Goal: Task Accomplishment & Management: Manage account settings

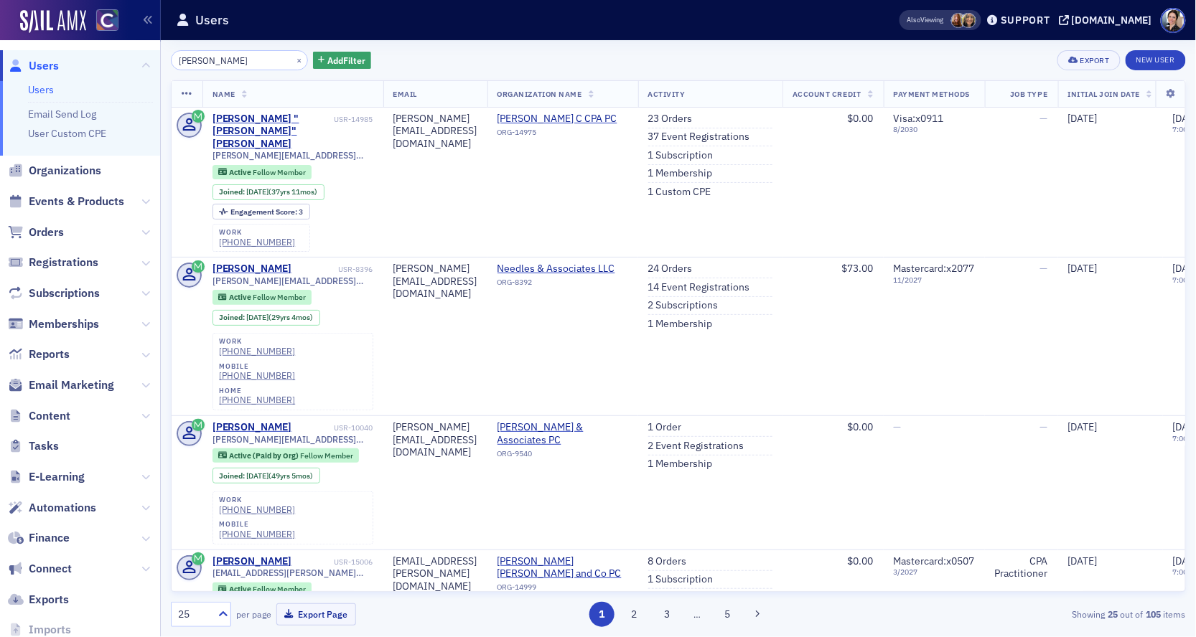
drag, startPoint x: 45, startPoint y: 65, endPoint x: 158, endPoint y: 45, distance: 115.2
click at [45, 65] on span "Users" at bounding box center [44, 66] width 30 height 16
drag, startPoint x: 235, startPoint y: 63, endPoint x: 114, endPoint y: 55, distance: 120.8
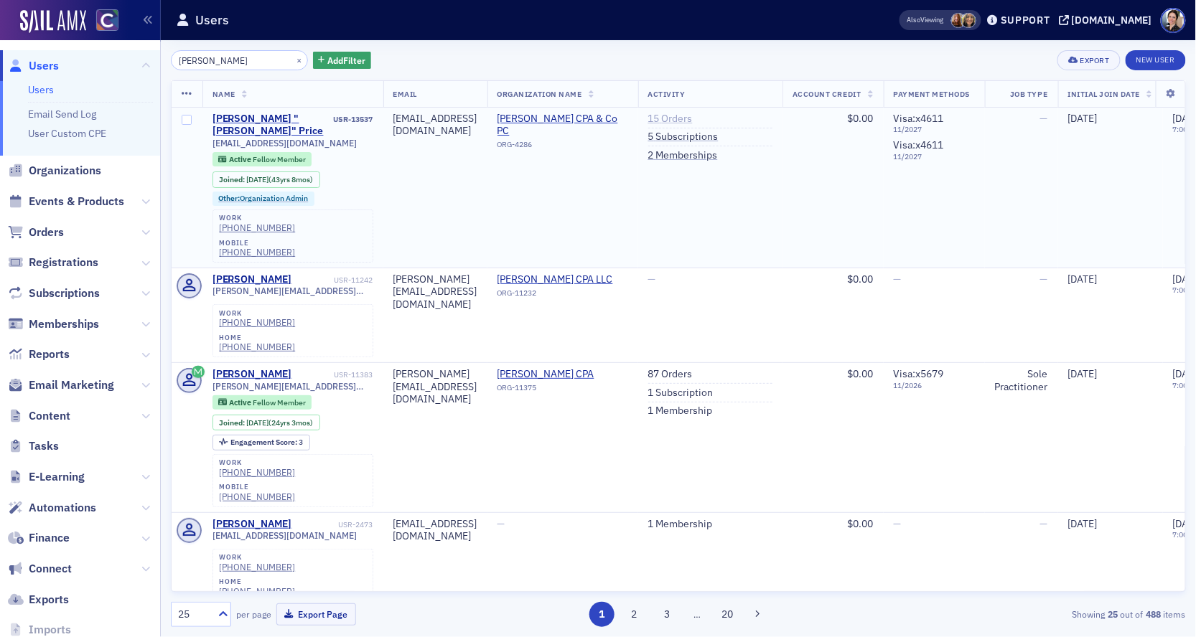
type input "[PERSON_NAME]"
drag, startPoint x: 757, startPoint y: 120, endPoint x: 653, endPoint y: 120, distance: 104.1
click at [693, 120] on link "15 Orders" at bounding box center [670, 119] width 45 height 13
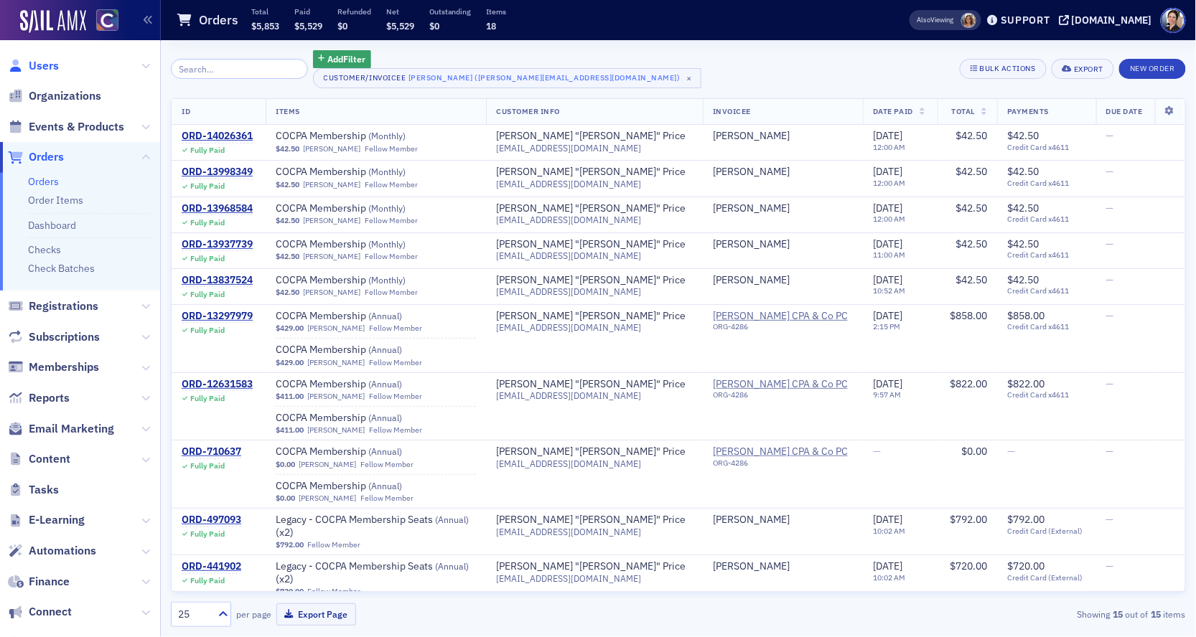
click at [44, 63] on span "Users" at bounding box center [44, 66] width 30 height 16
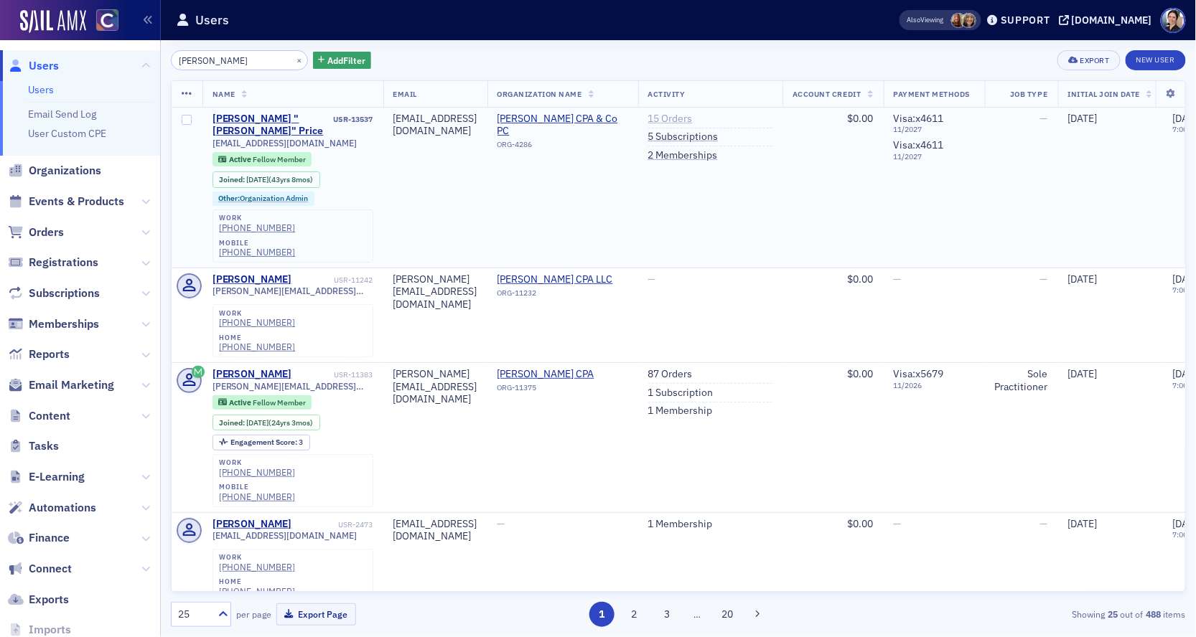
click at [693, 119] on link "15 Orders" at bounding box center [670, 119] width 45 height 13
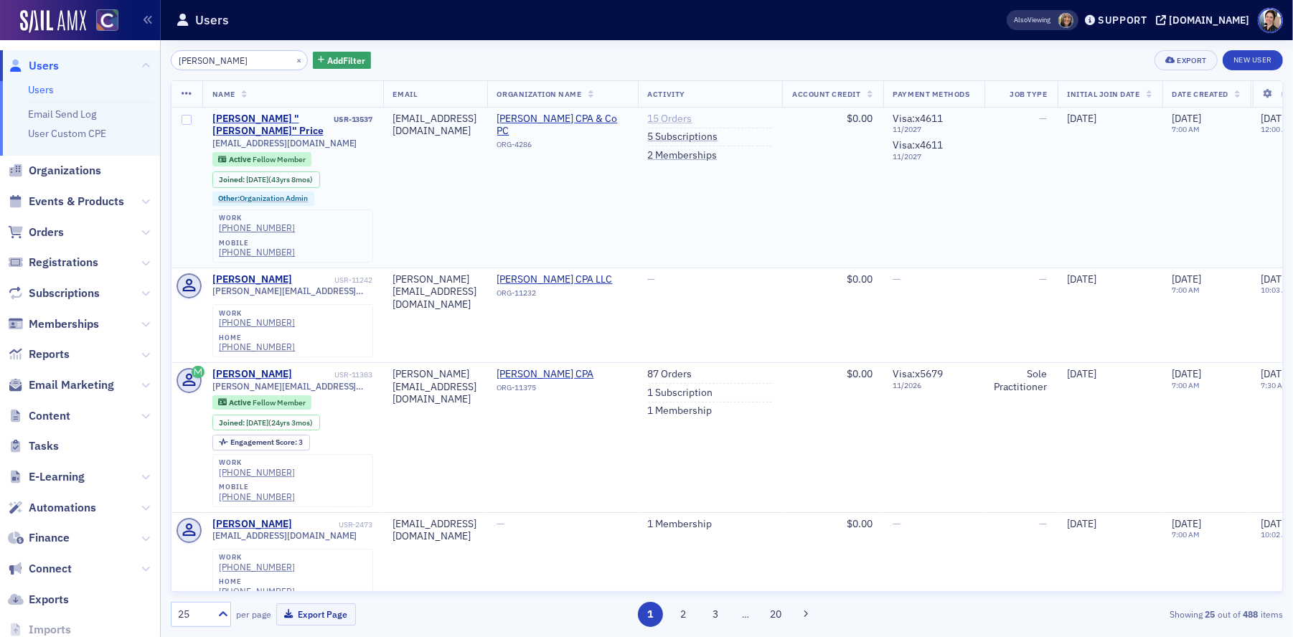
click at [693, 117] on link "15 Orders" at bounding box center [670, 119] width 45 height 13
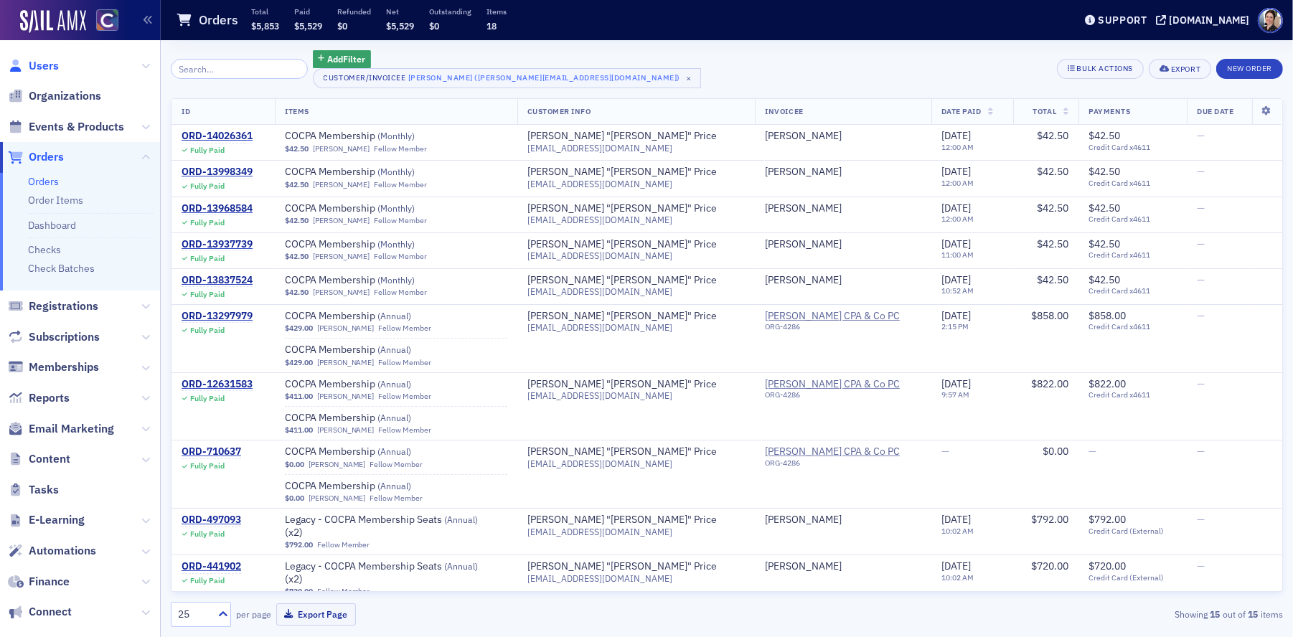
click at [37, 65] on span "Users" at bounding box center [44, 66] width 30 height 16
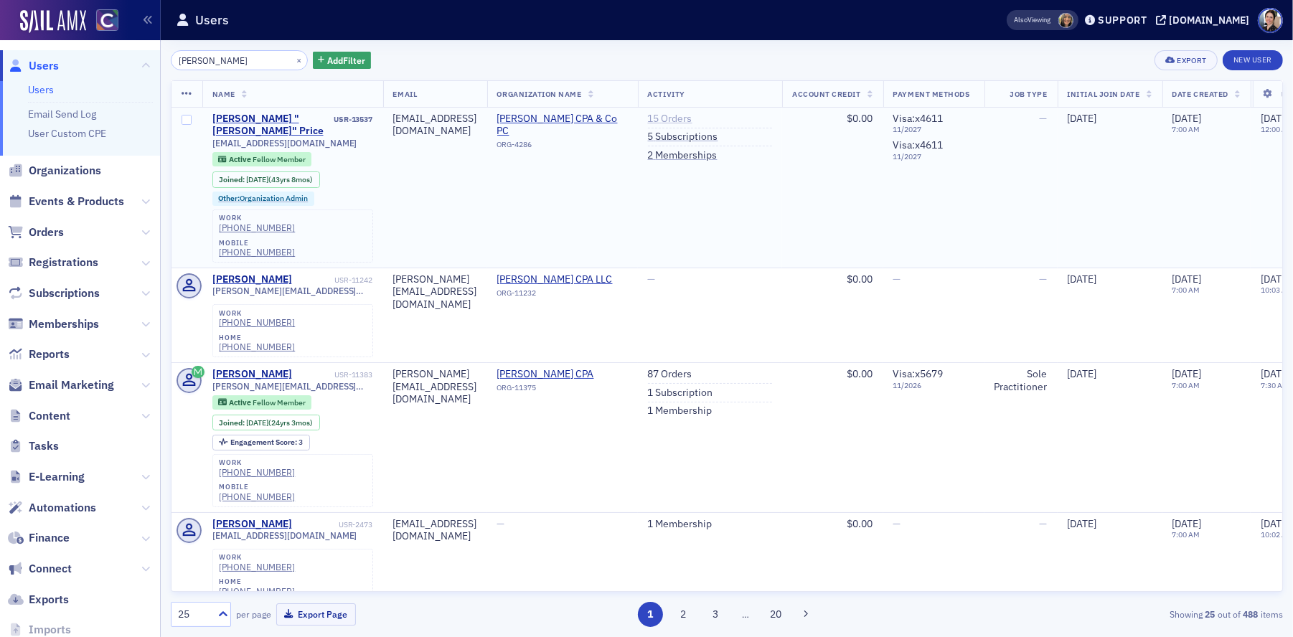
click at [693, 120] on link "15 Orders" at bounding box center [670, 119] width 45 height 13
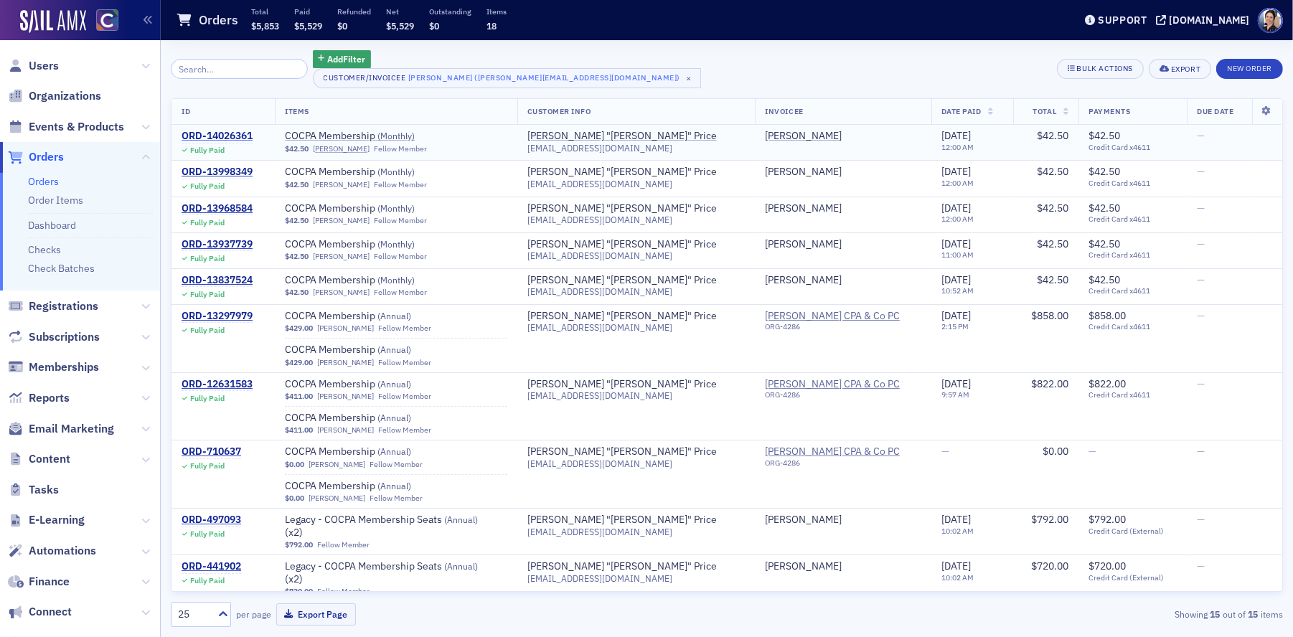
click at [240, 136] on div "ORD-14026361" at bounding box center [217, 136] width 71 height 13
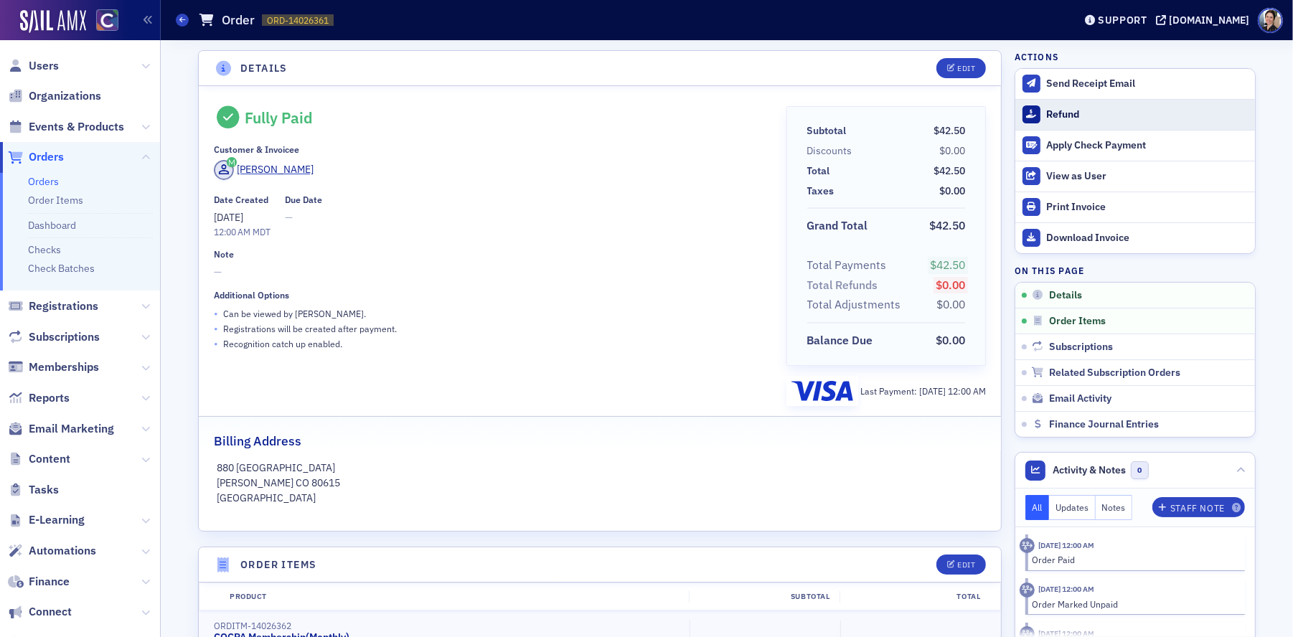
click at [1074, 116] on div "Refund" at bounding box center [1147, 114] width 201 height 13
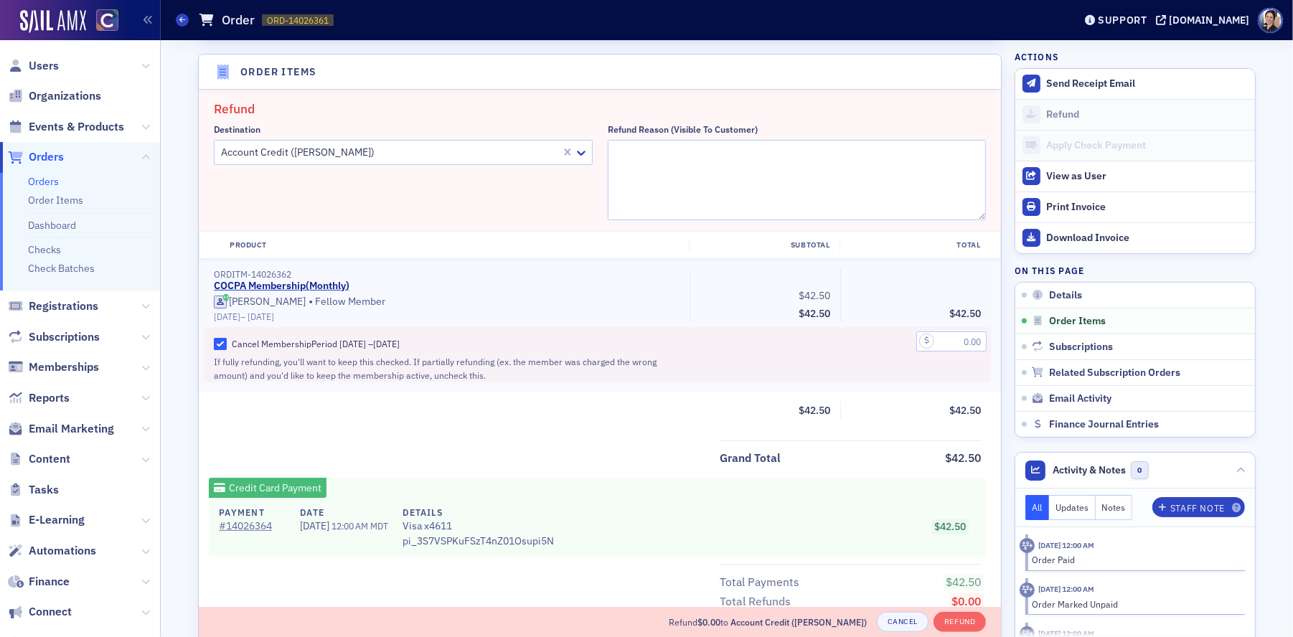
scroll to position [498, 0]
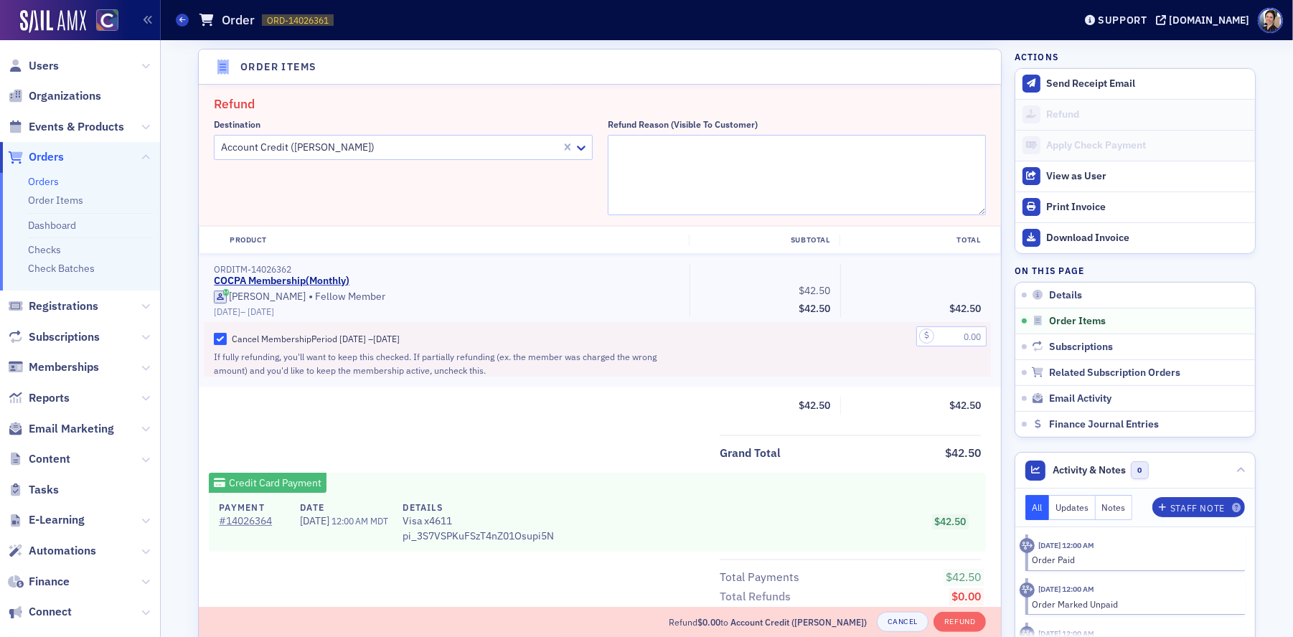
click at [385, 147] on div at bounding box center [390, 148] width 340 height 18
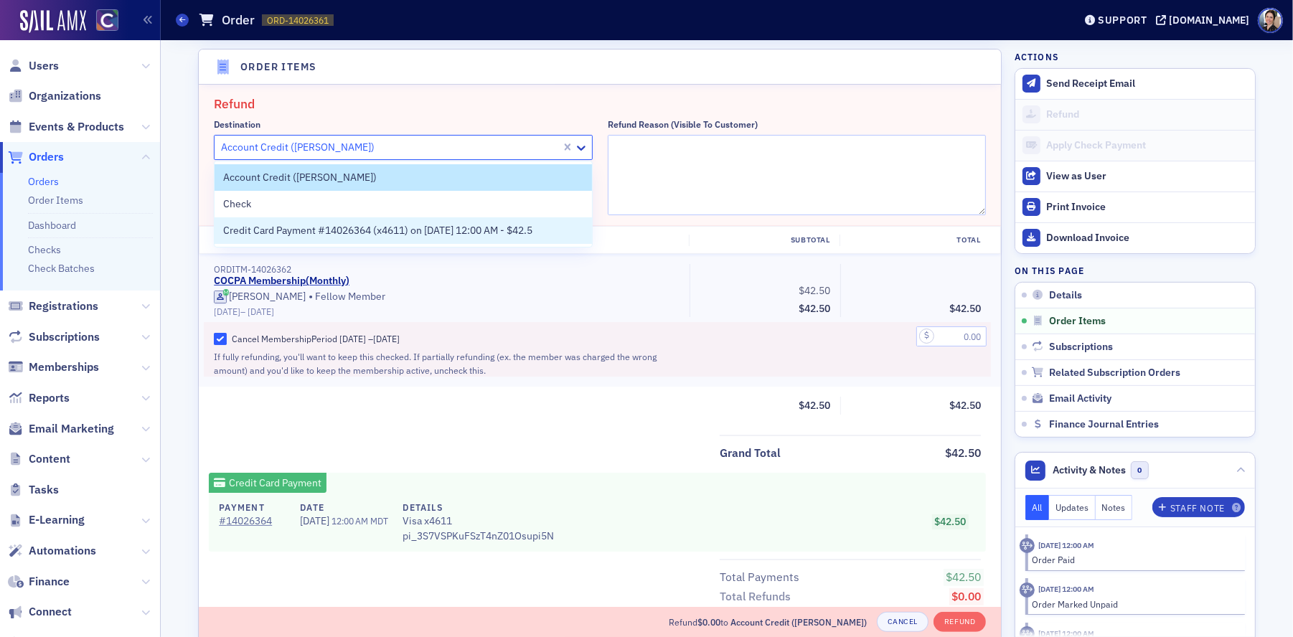
click at [299, 232] on span "Credit Card Payment #14026364 (x4611) on [DATE] 12:00 AM - $42.5" at bounding box center [377, 230] width 309 height 15
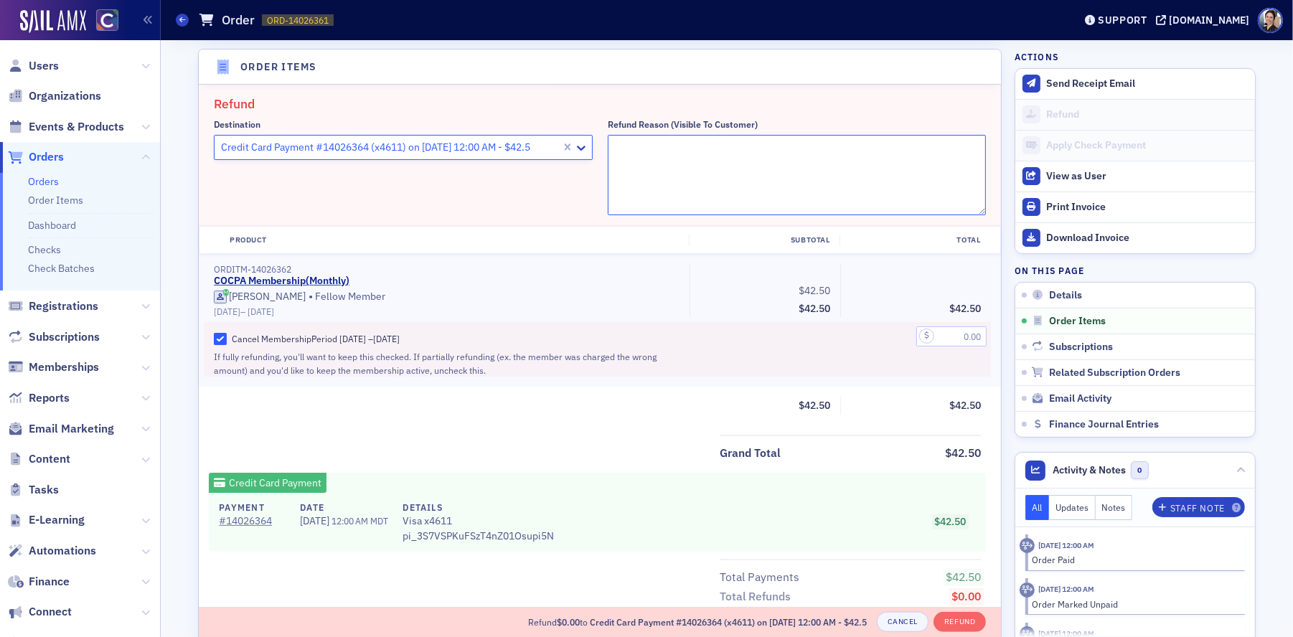
click at [698, 163] on textarea "Refund Reason (Visible to Customer)" at bounding box center [797, 175] width 379 height 80
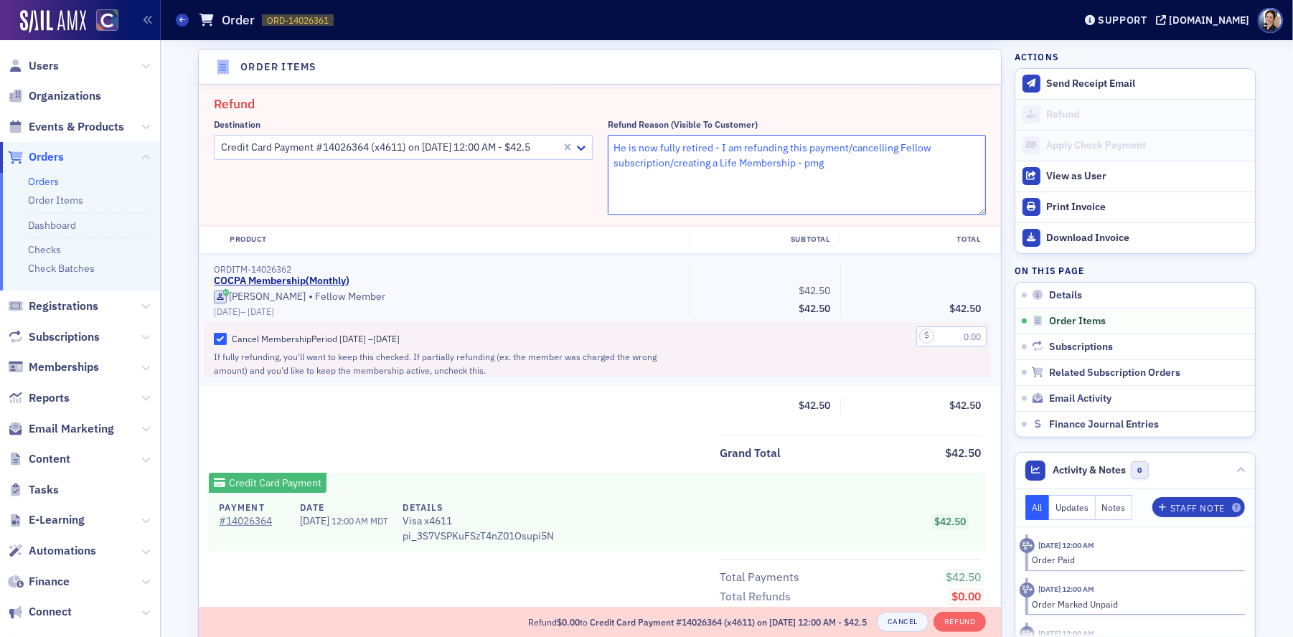
drag, startPoint x: 612, startPoint y: 146, endPoint x: 823, endPoint y: 161, distance: 211.5
click at [843, 161] on textarea "He is now fully retired - I am refunding this payment/cancelling Fellow subscri…" at bounding box center [797, 175] width 379 height 80
type textarea "He is now fully retired - I am refunding this payment/cancelling Fellow subscri…"
drag, startPoint x: 958, startPoint y: 331, endPoint x: 1002, endPoint y: 333, distance: 43.8
click at [1001, 333] on section "Order Items Refund Destination Credit Card Payment #14026364 (x4611) on [DATE] …" at bounding box center [600, 379] width 804 height 660
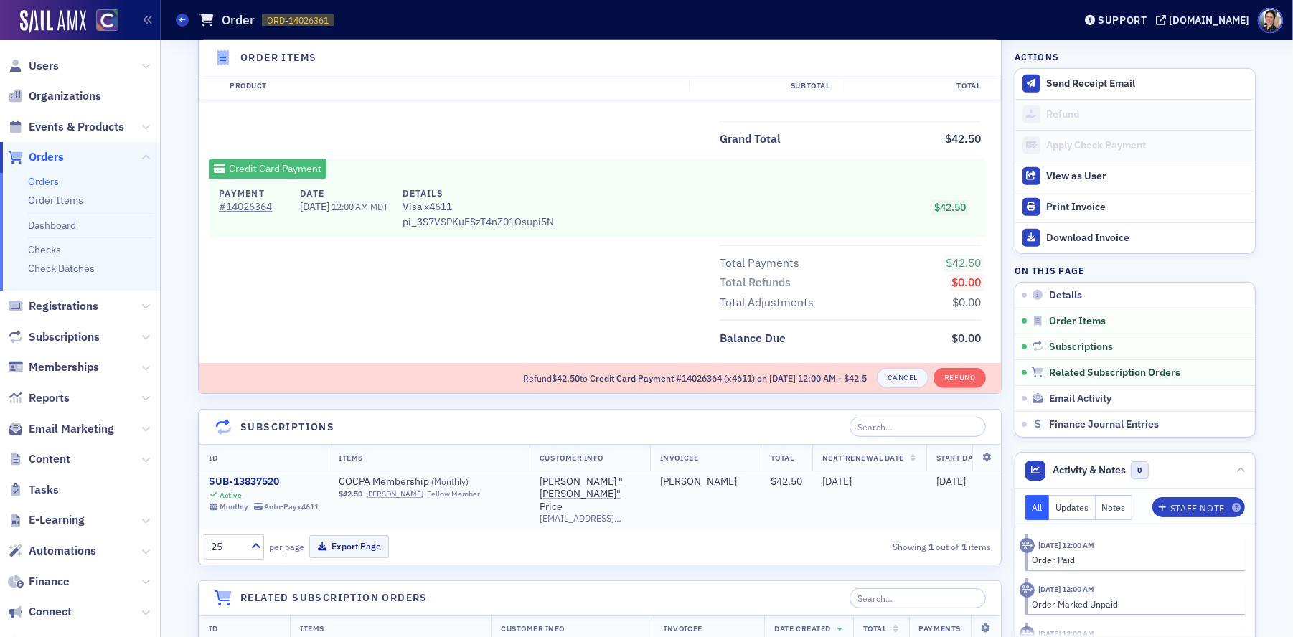
scroll to position [828, 0]
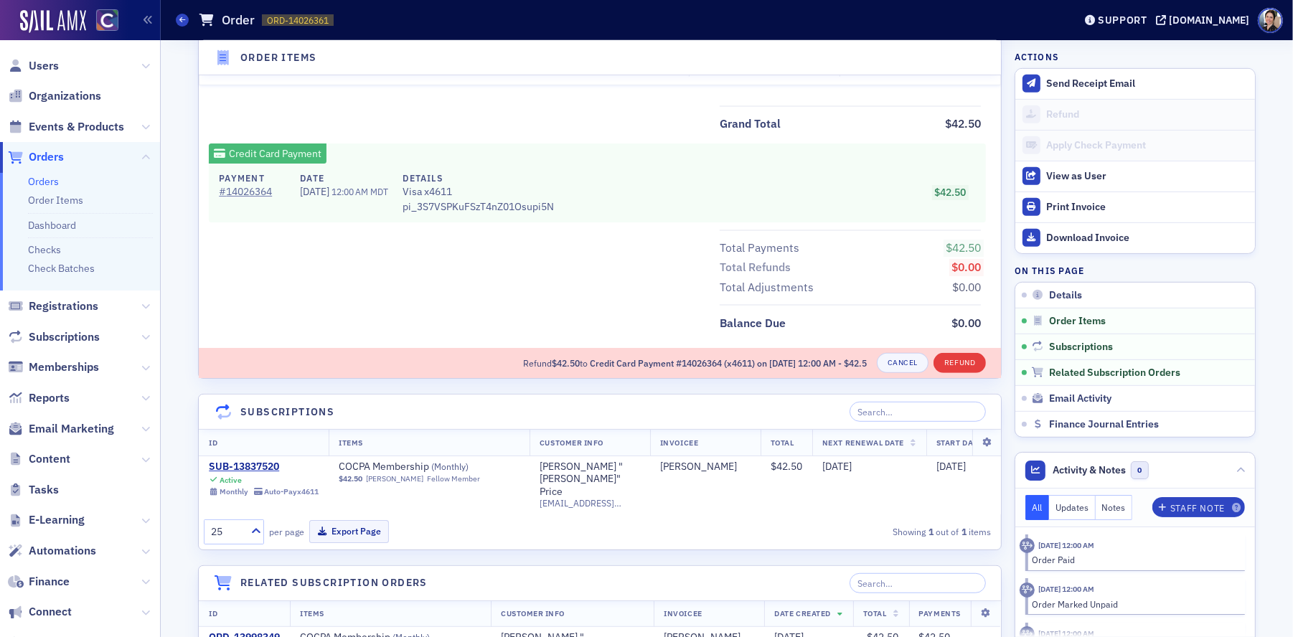
type input "42.50"
click at [964, 360] on button "Refund" at bounding box center [960, 363] width 52 height 20
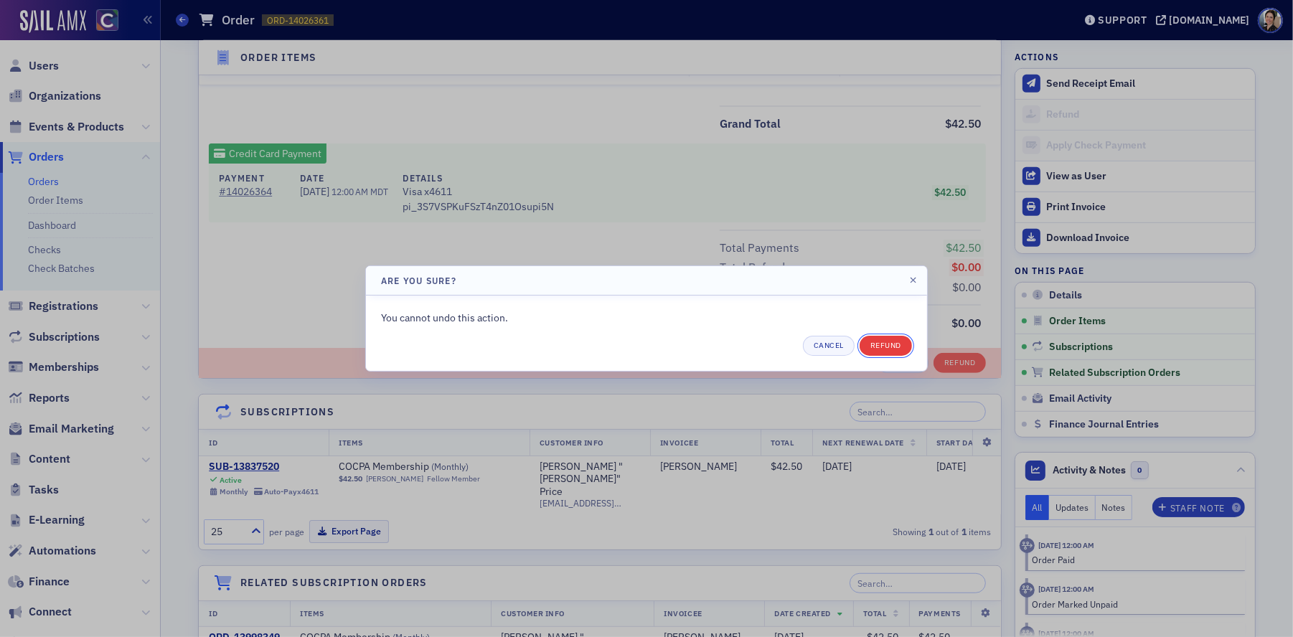
click at [888, 348] on button "Refund" at bounding box center [886, 346] width 52 height 20
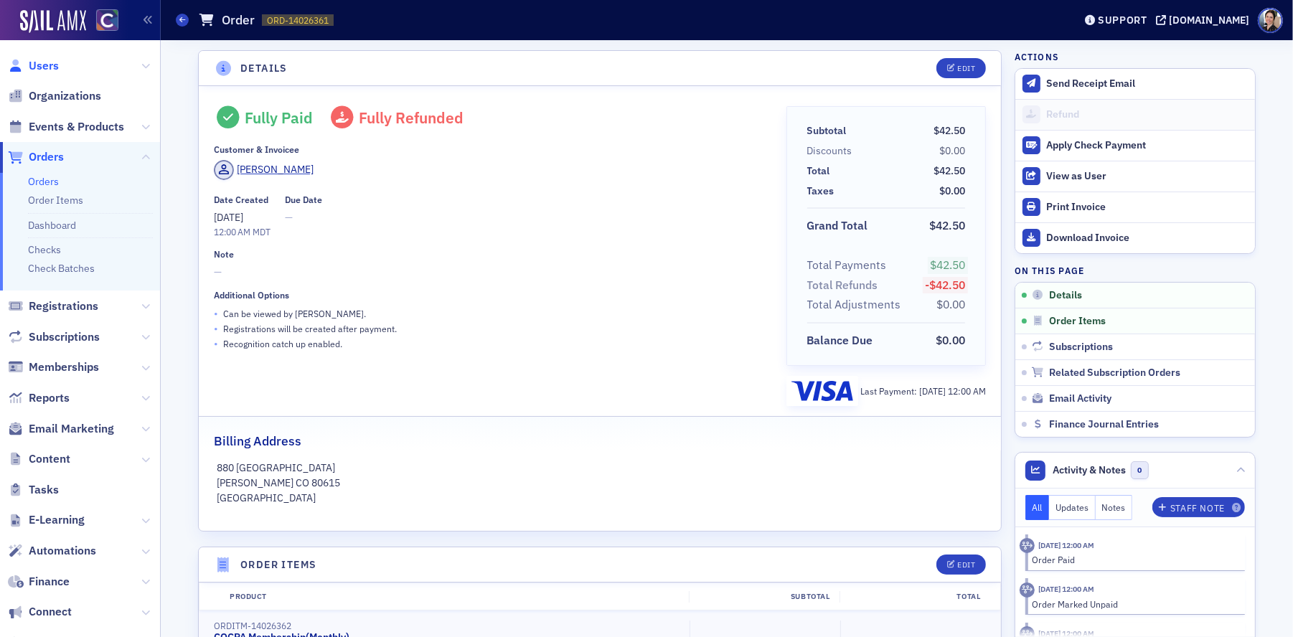
click at [48, 66] on span "Users" at bounding box center [44, 66] width 30 height 16
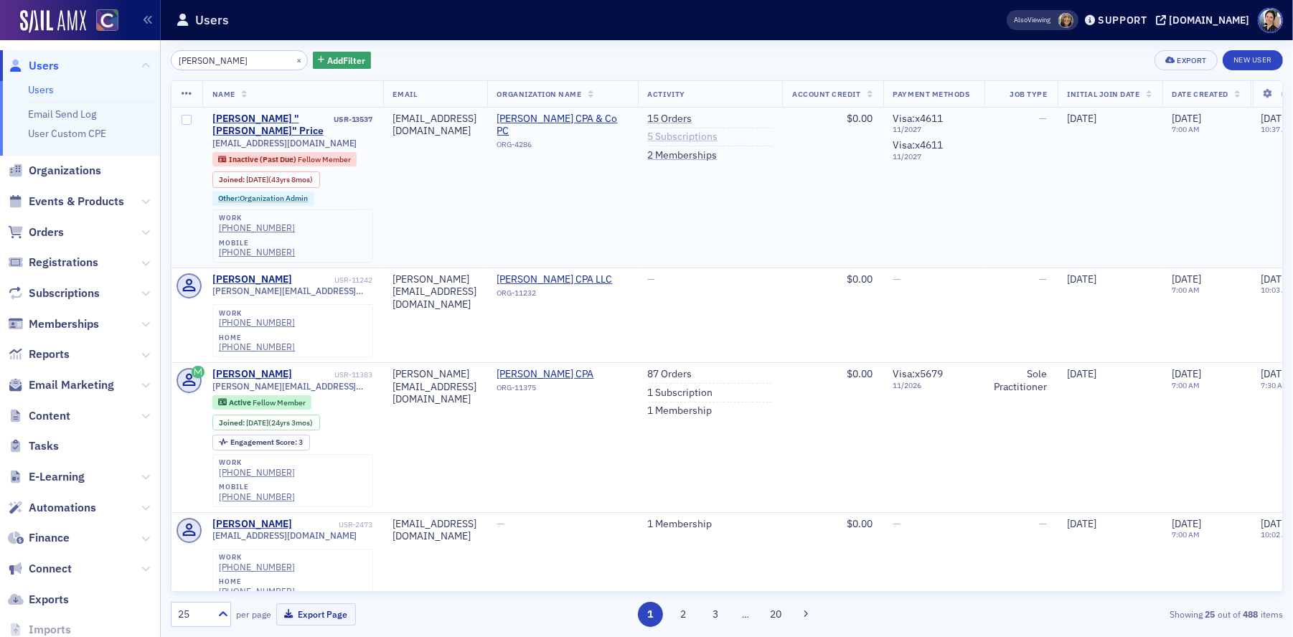
click at [718, 137] on link "5 Subscriptions" at bounding box center [683, 137] width 70 height 13
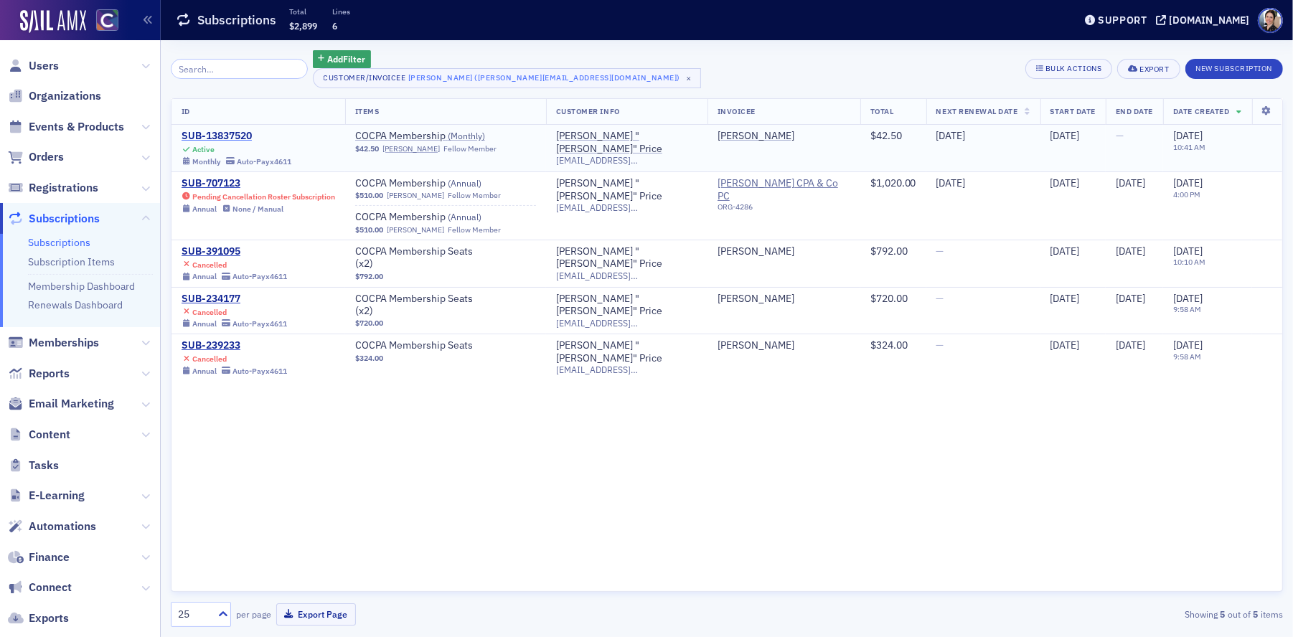
click at [224, 135] on div "SUB-13837520" at bounding box center [237, 136] width 110 height 13
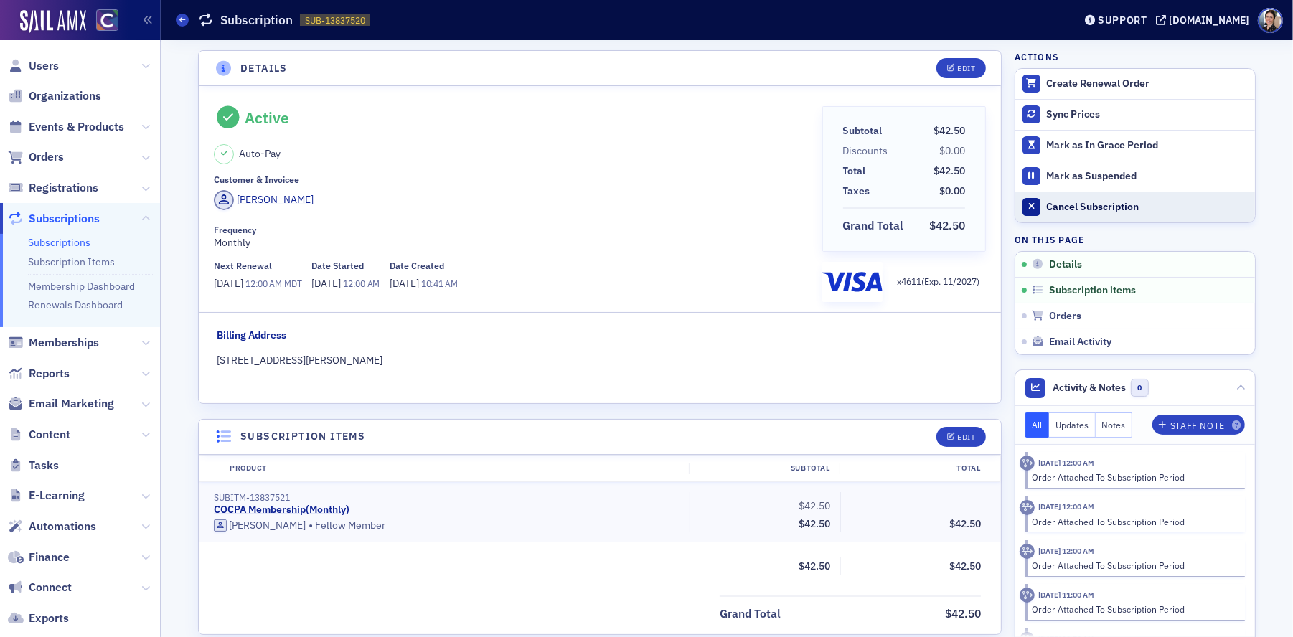
scroll to position [1, 0]
click at [1077, 207] on div "Cancel Subscription" at bounding box center [1147, 207] width 201 height 13
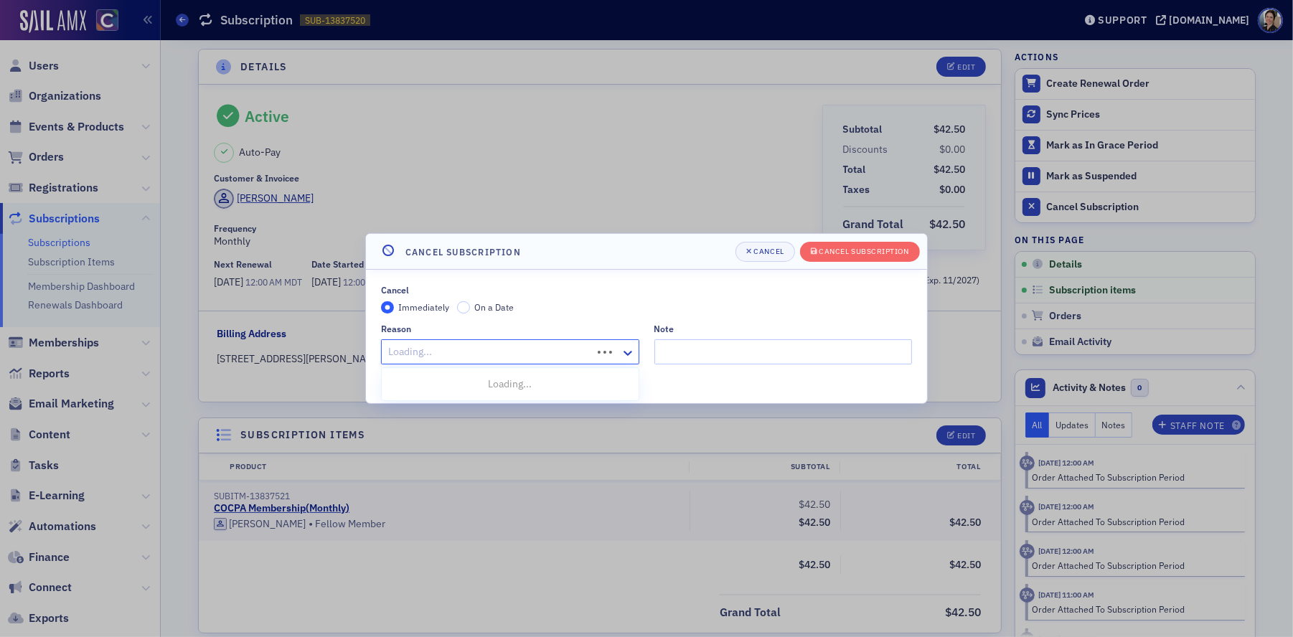
click at [449, 358] on div at bounding box center [489, 352] width 204 height 18
type input "li"
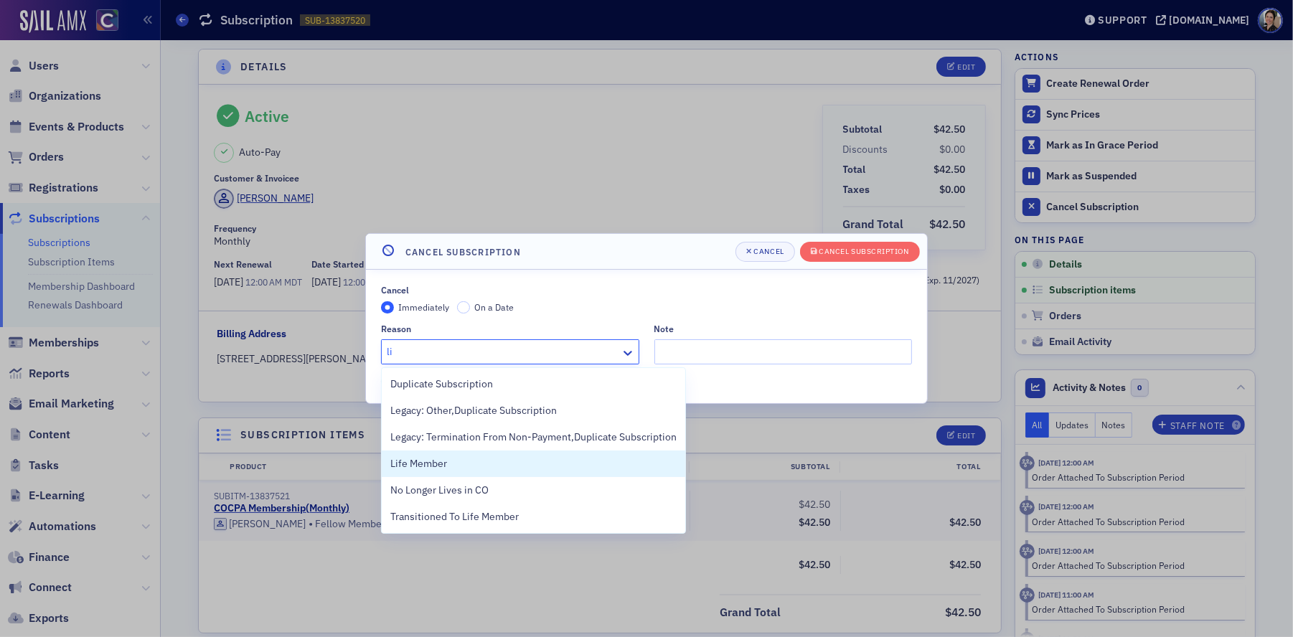
click at [436, 461] on span "Life Member" at bounding box center [418, 463] width 57 height 15
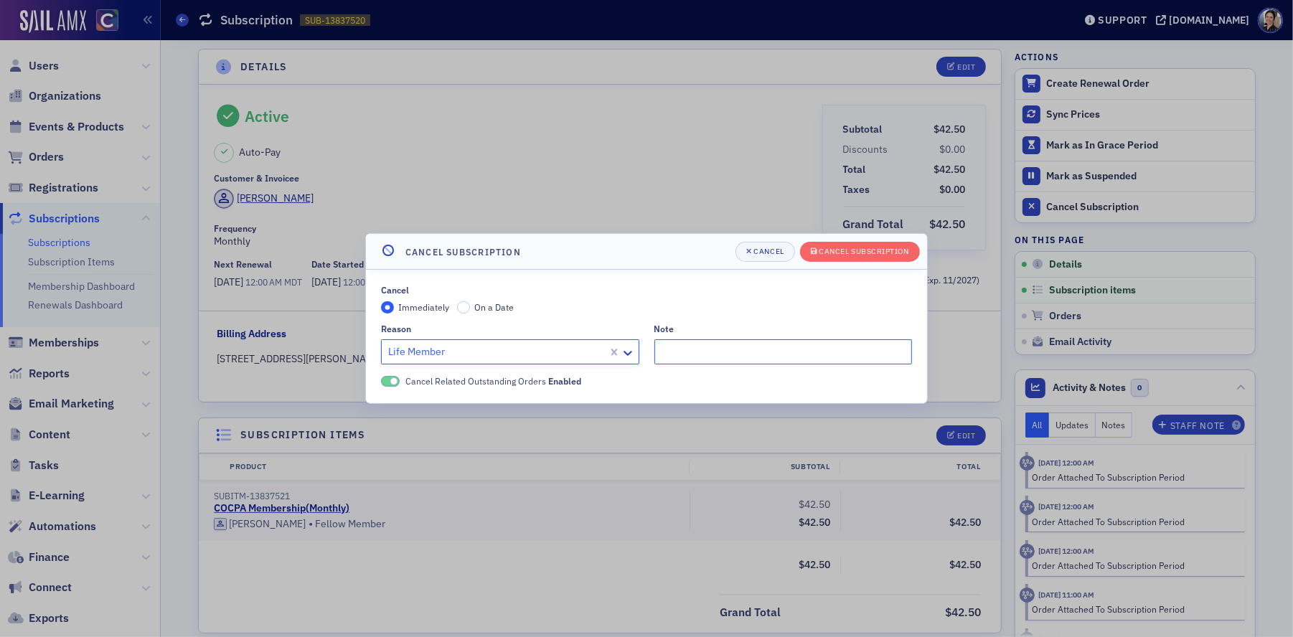
click at [716, 352] on input "Note" at bounding box center [784, 352] width 258 height 25
type input "Fully. retired in July - pmg"
click at [875, 248] on div "Cancel Subscription" at bounding box center [865, 252] width 90 height 8
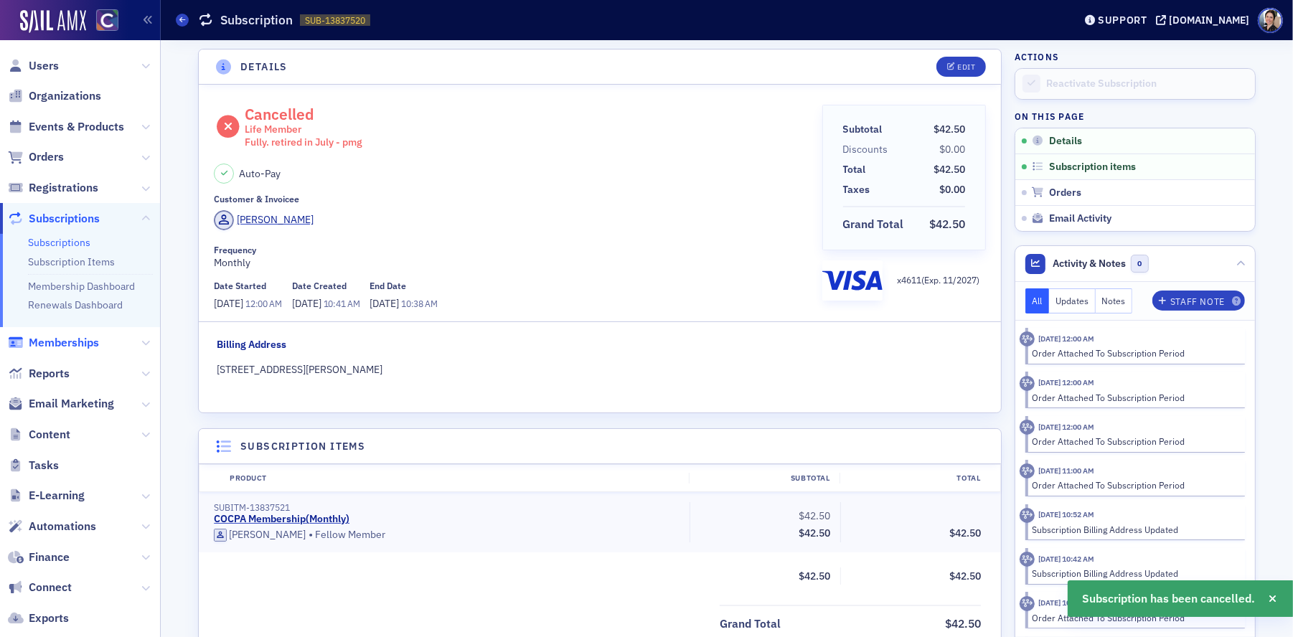
click at [66, 342] on span "Memberships" at bounding box center [64, 343] width 70 height 16
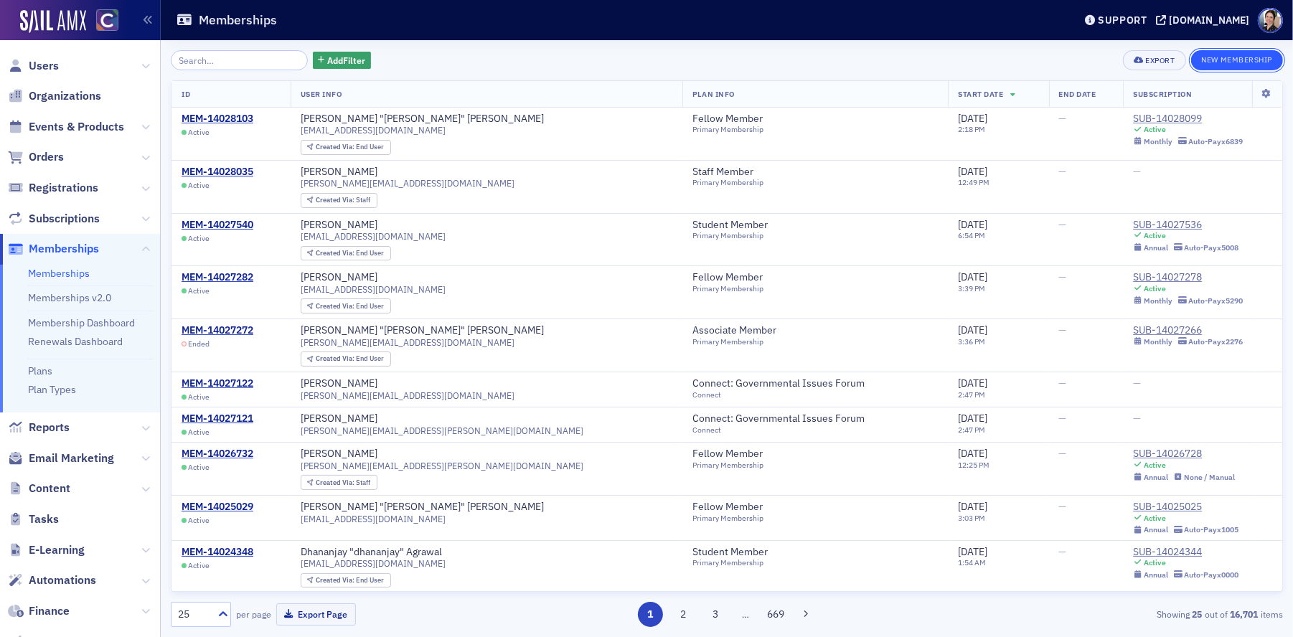
click at [1253, 62] on button "New Membership" at bounding box center [1237, 60] width 92 height 20
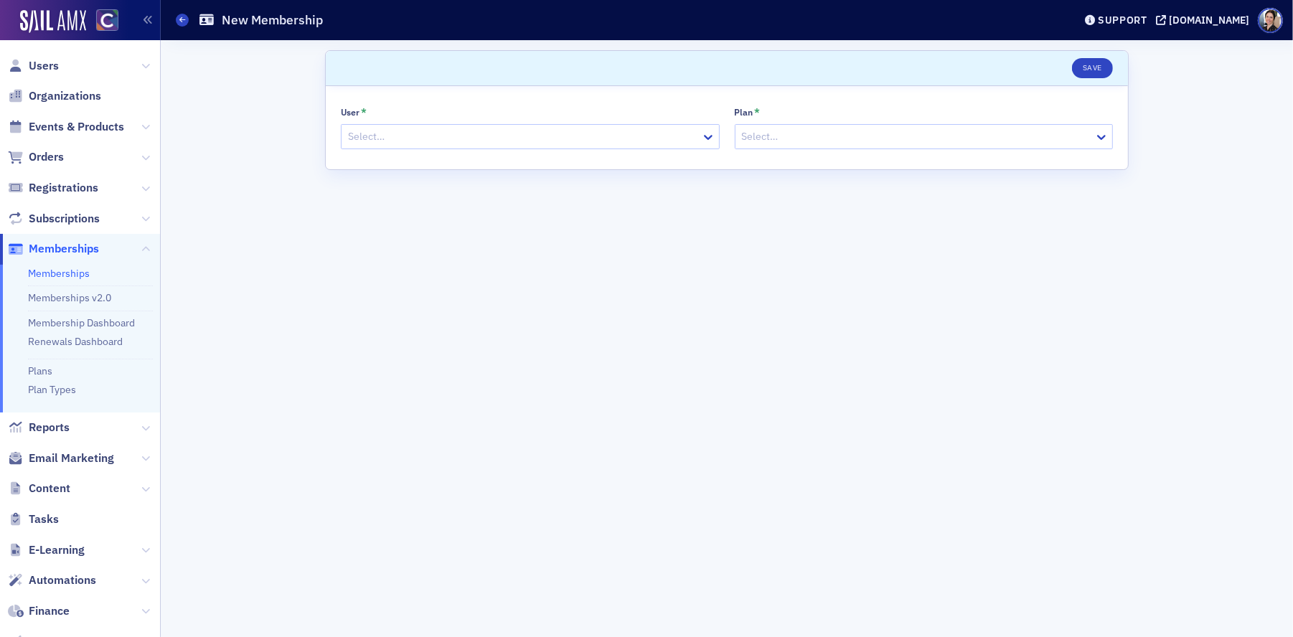
click at [395, 139] on div at bounding box center [523, 137] width 353 height 18
type input "[PERSON_NAME]"
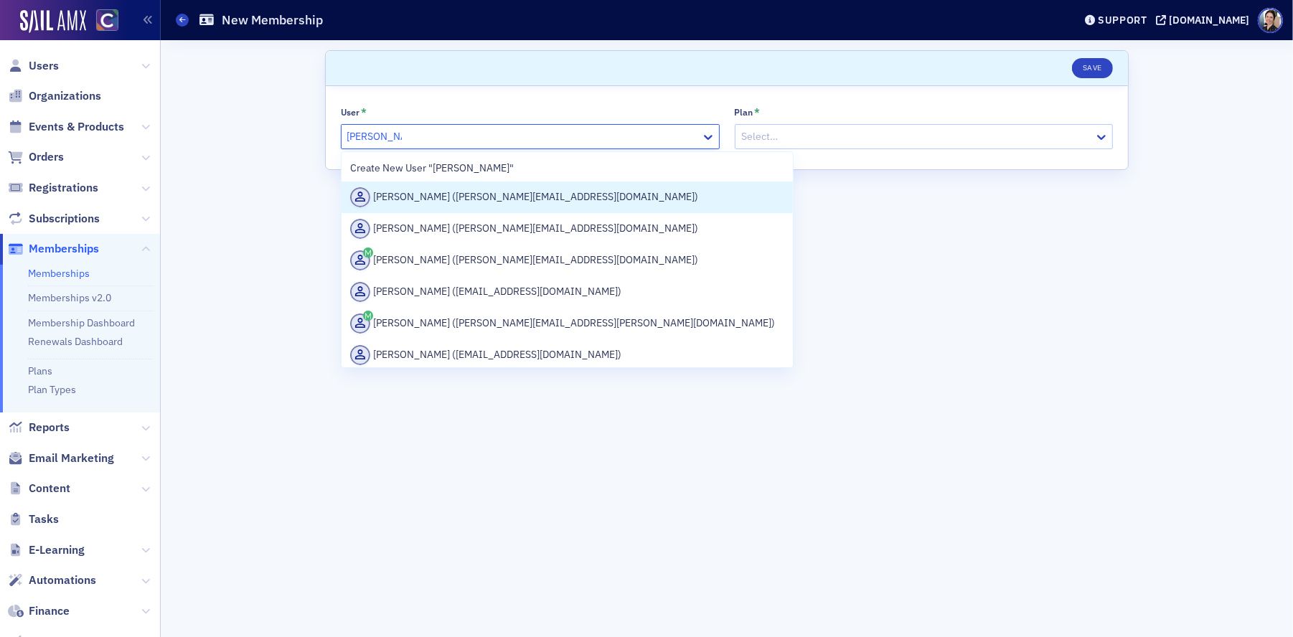
drag, startPoint x: 420, startPoint y: 196, endPoint x: 461, endPoint y: 162, distance: 53.0
click at [420, 196] on div "[PERSON_NAME] ([PERSON_NAME][EMAIL_ADDRESS][DOMAIN_NAME])" at bounding box center [567, 197] width 434 height 20
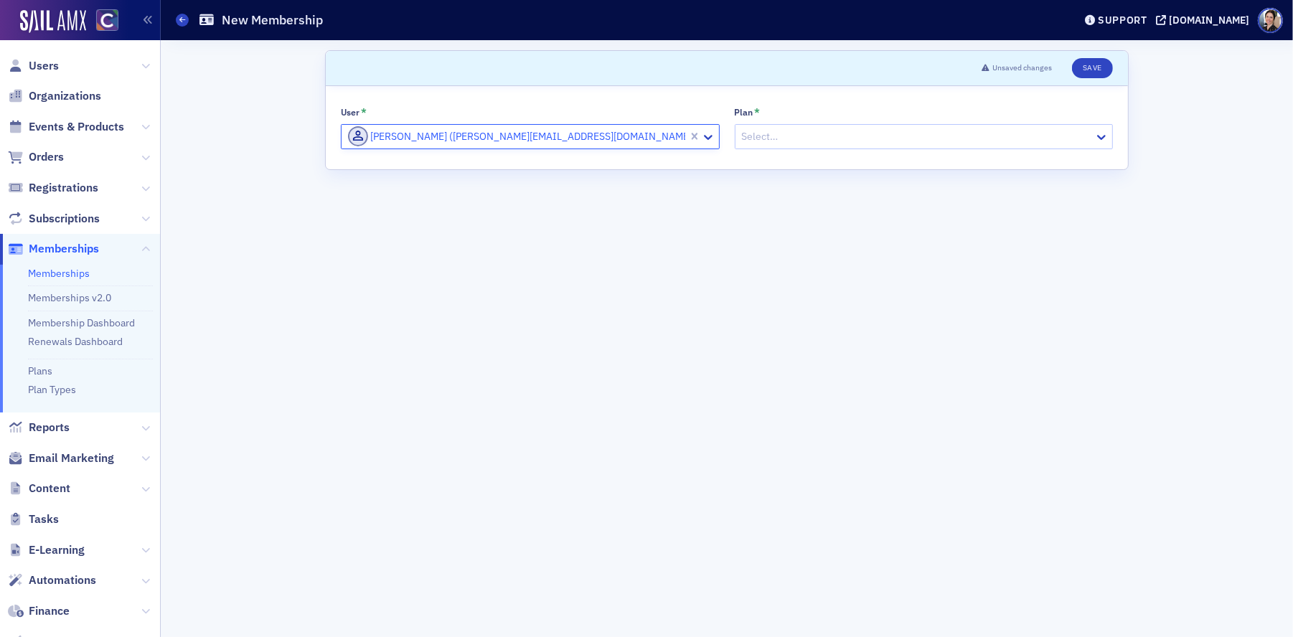
click at [808, 131] on div at bounding box center [917, 137] width 353 height 18
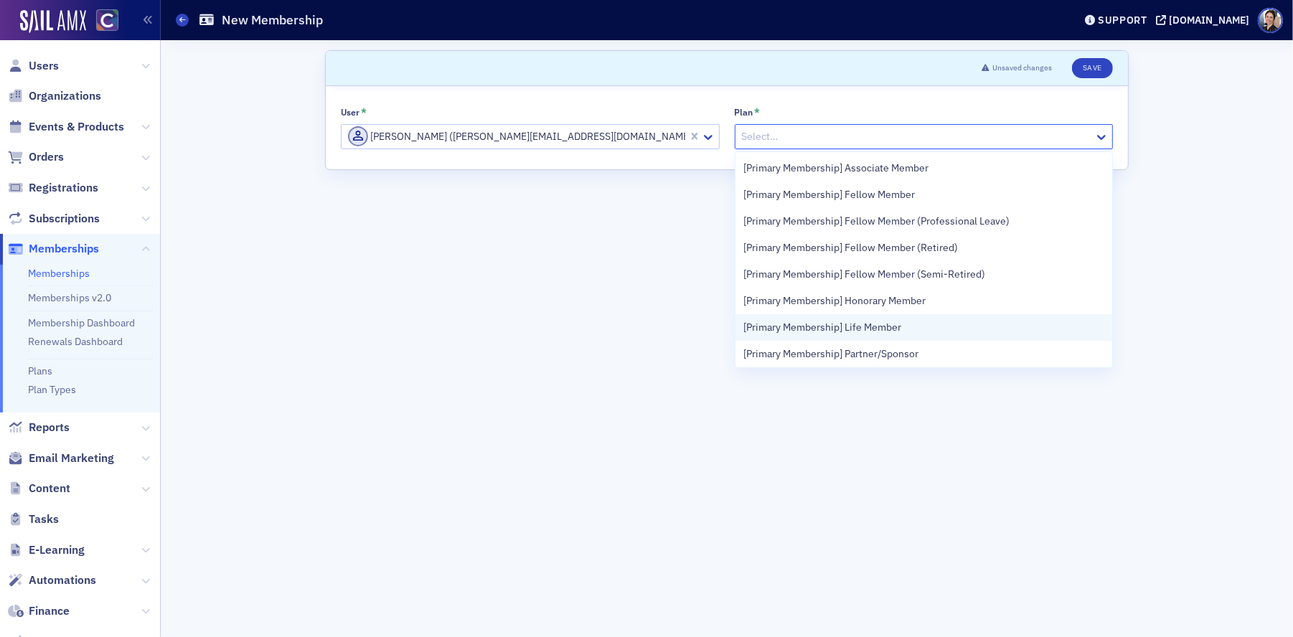
click at [800, 329] on span "[Primary Membership] Life Member" at bounding box center [823, 327] width 158 height 15
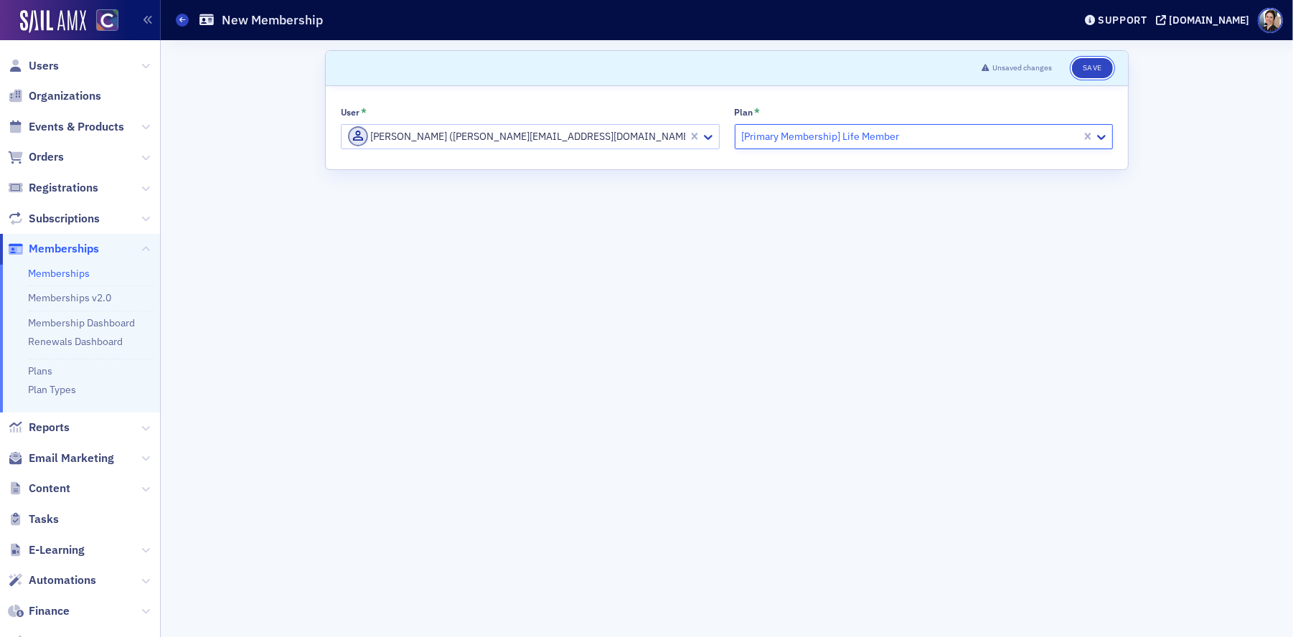
click at [1090, 70] on button "Save" at bounding box center [1092, 68] width 41 height 20
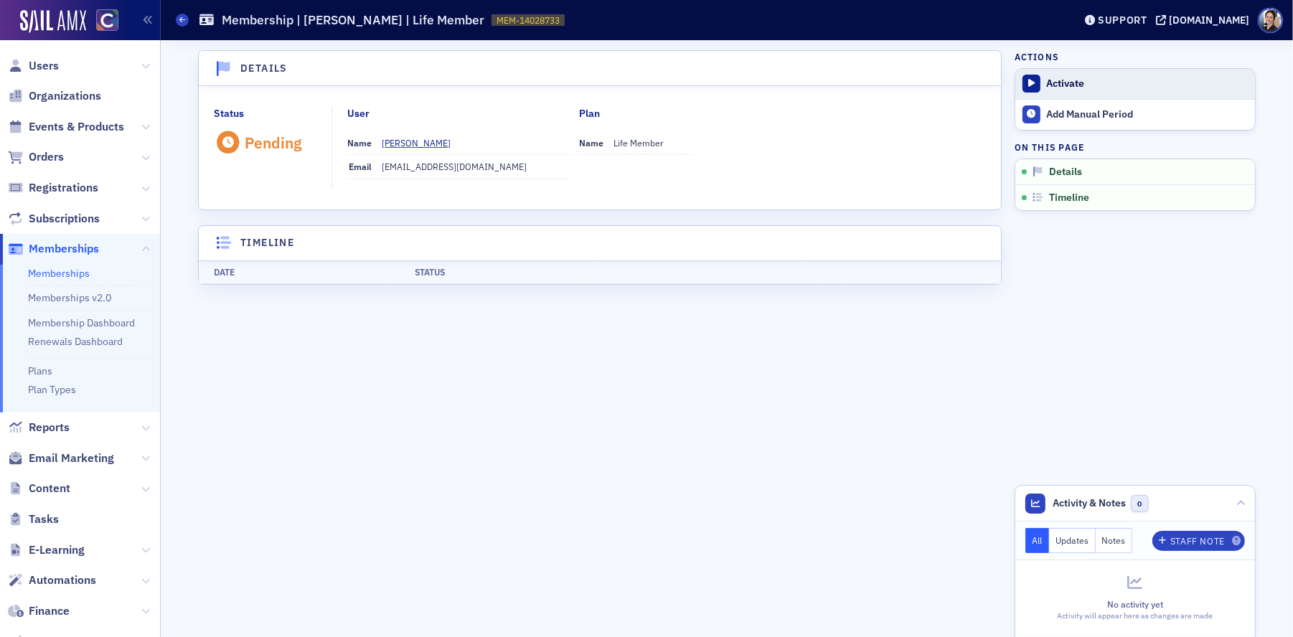
click at [1072, 82] on div "Activate" at bounding box center [1147, 84] width 201 height 13
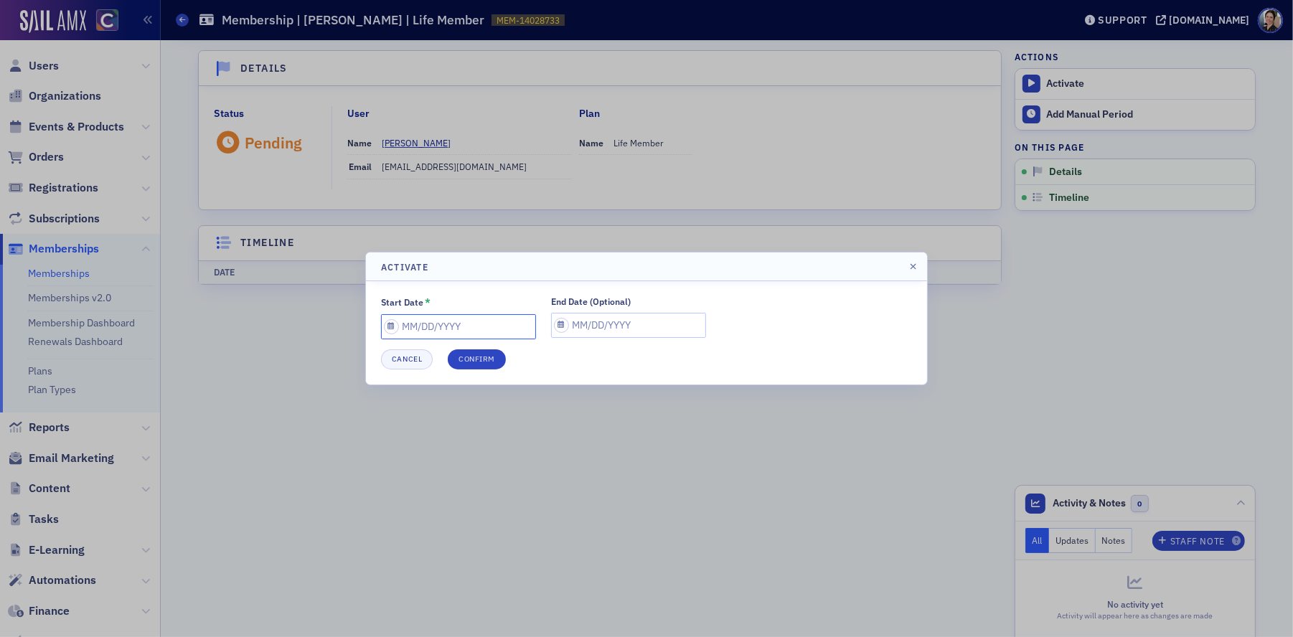
click at [475, 329] on input "Start Date *" at bounding box center [458, 326] width 155 height 25
select select "8"
select select "2025"
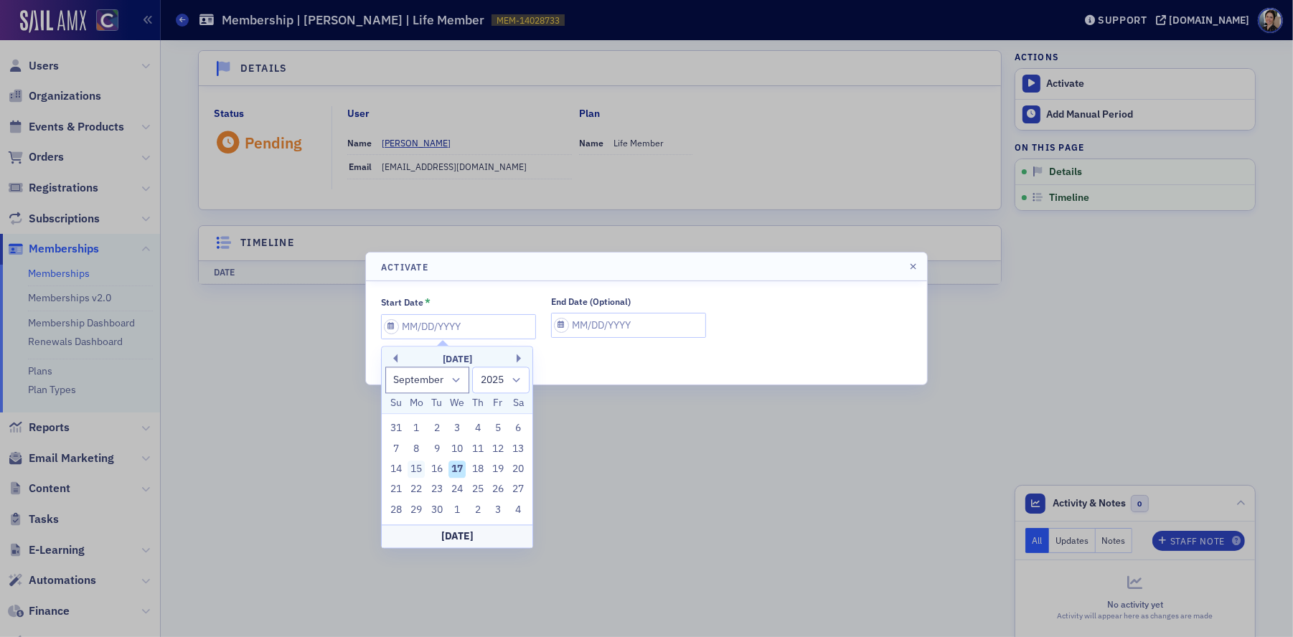
click at [418, 470] on div "15" at bounding box center [416, 469] width 17 height 17
type input "09/15/2025"
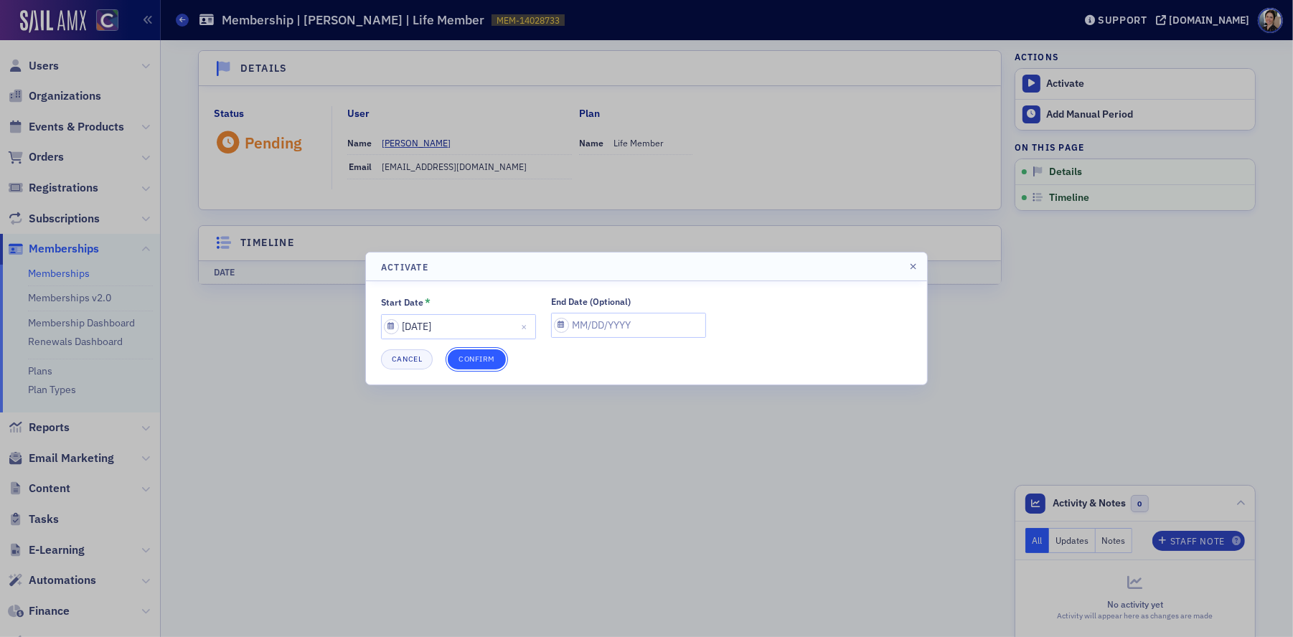
click at [472, 358] on button "Confirm" at bounding box center [477, 360] width 58 height 20
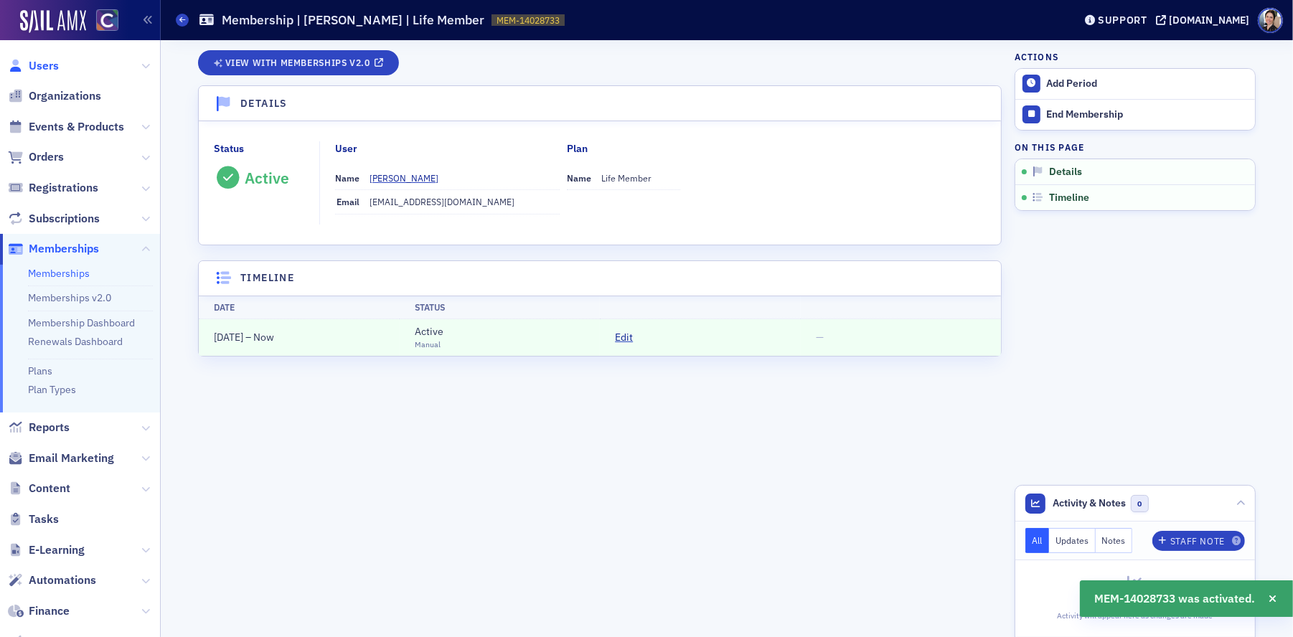
click at [52, 65] on span "Users" at bounding box center [44, 66] width 30 height 16
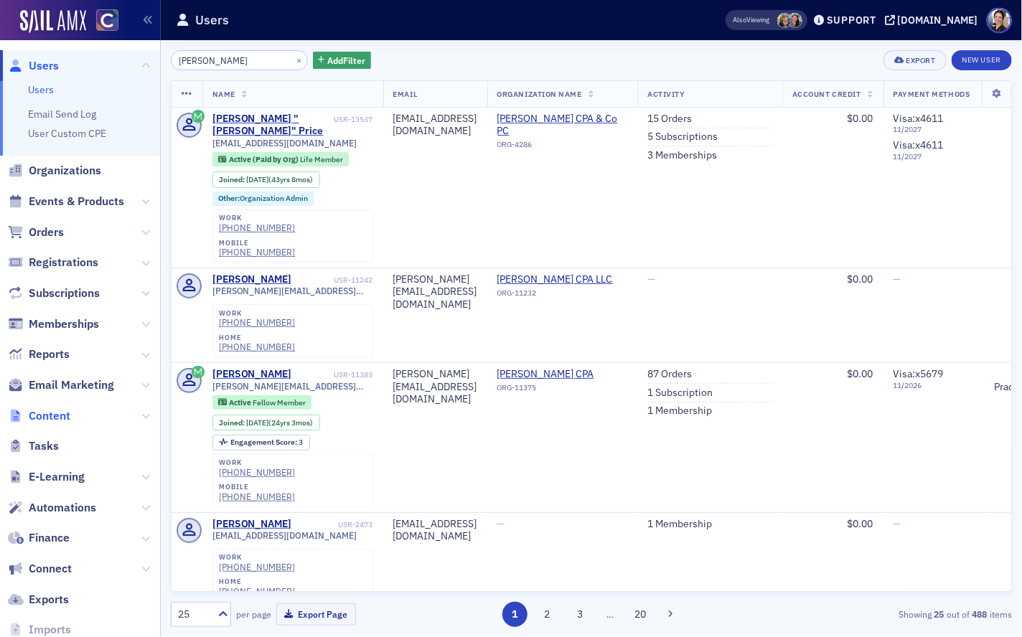
click at [57, 418] on span "Content" at bounding box center [50, 416] width 42 height 16
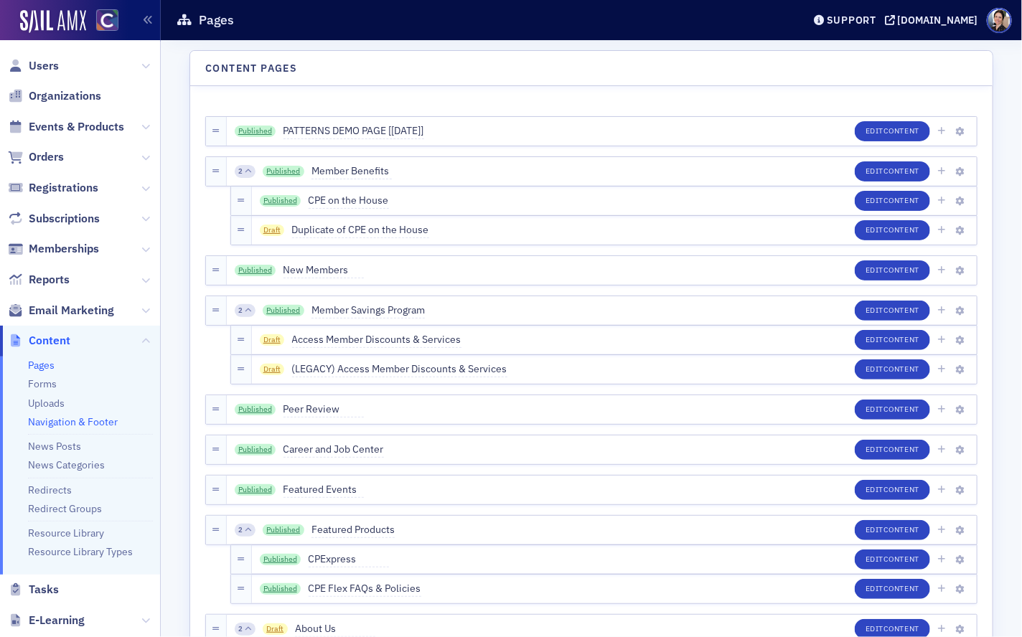
click at [59, 417] on link "Navigation & Footer" at bounding box center [73, 422] width 90 height 13
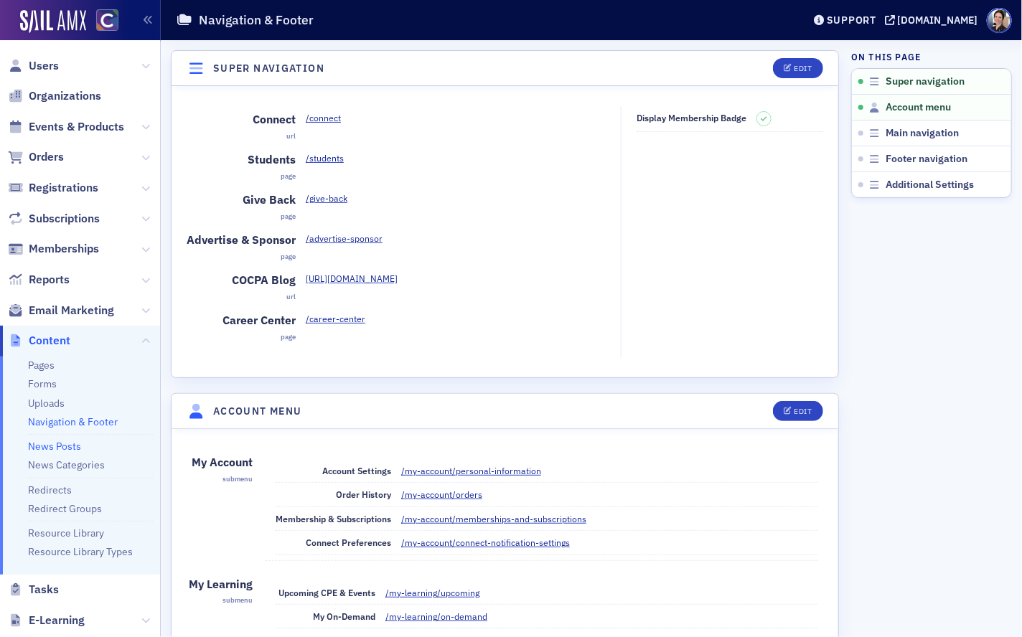
click at [66, 446] on link "News Posts" at bounding box center [54, 446] width 53 height 13
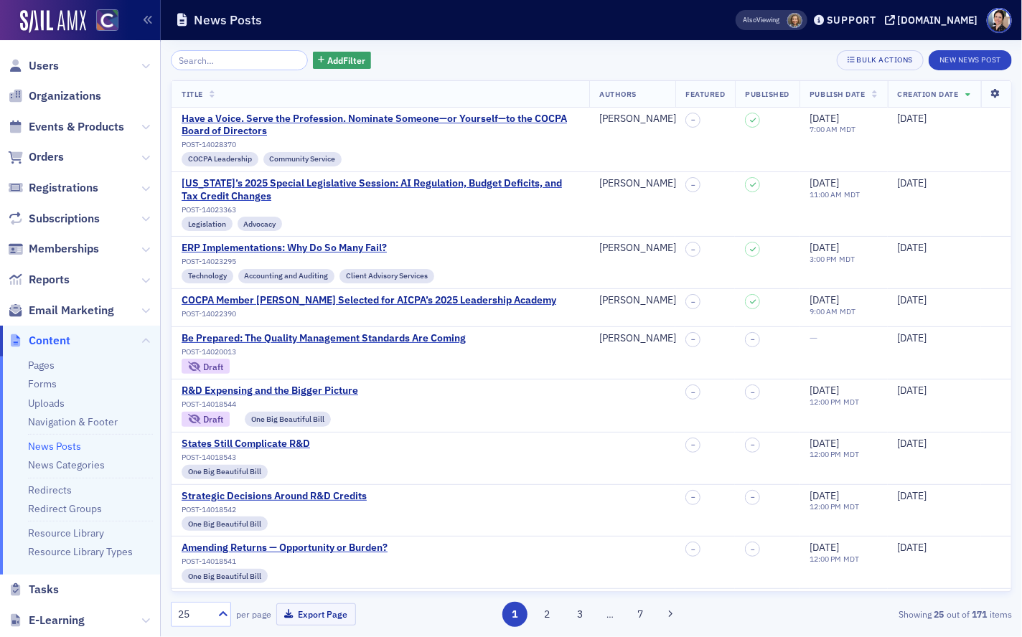
click at [996, 93] on icon at bounding box center [995, 94] width 29 height 9
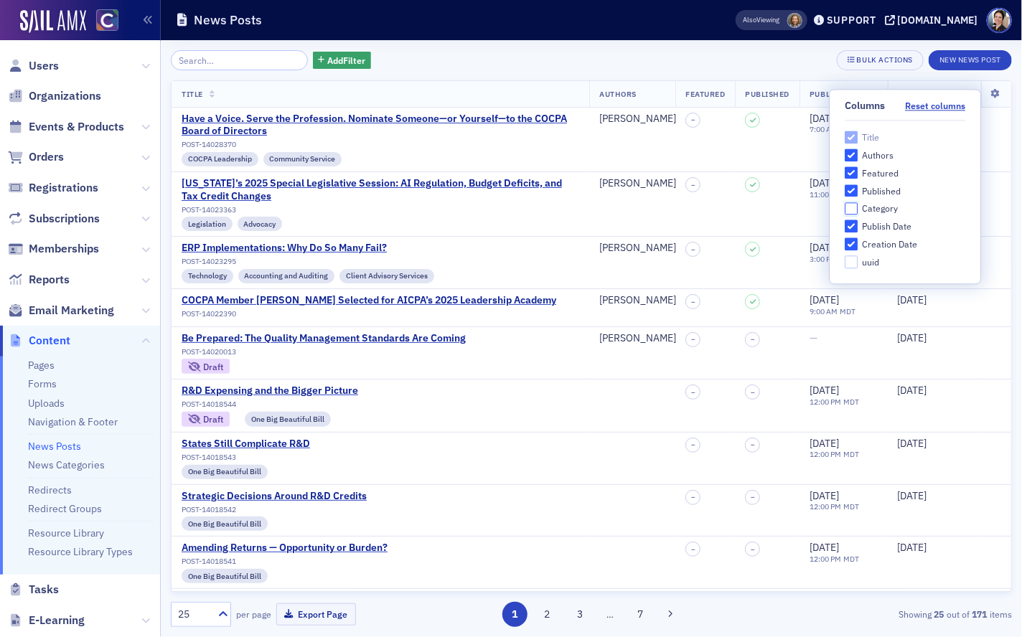
click at [854, 208] on input "Category" at bounding box center [851, 208] width 13 height 13
checkbox input "true"
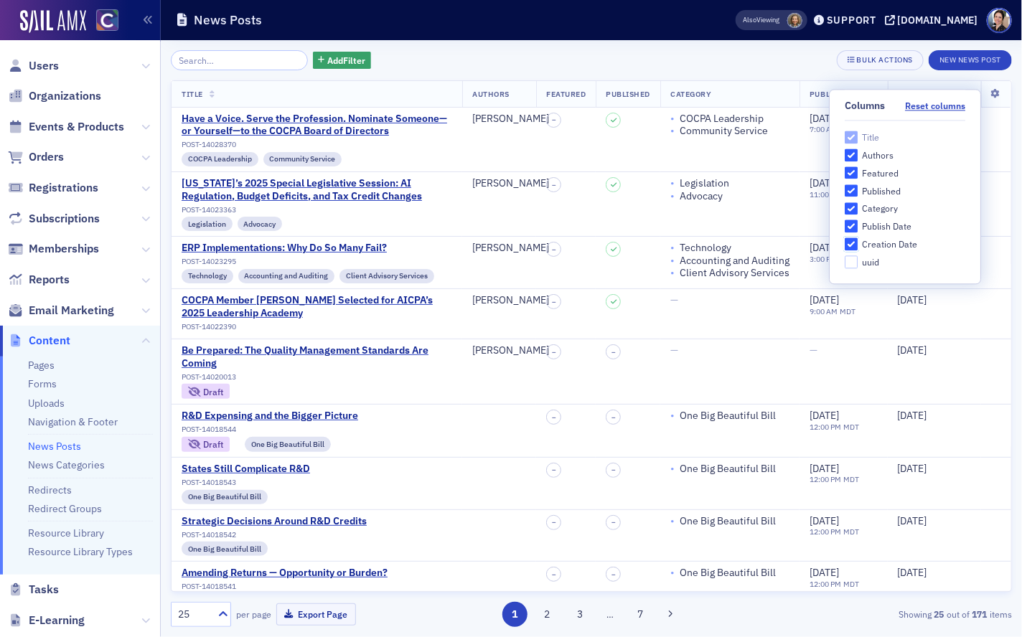
click at [851, 245] on input "Creation Date" at bounding box center [851, 244] width 13 height 13
checkbox input "false"
